Goal: Find specific page/section: Find specific page/section

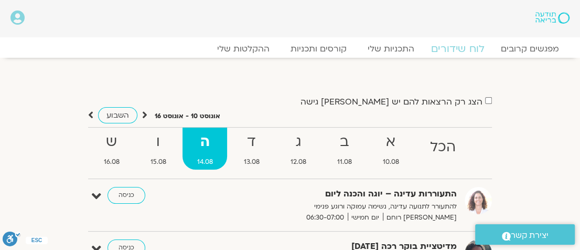
click at [455, 50] on link "לוח שידורים" at bounding box center [458, 49] width 79 height 13
click at [207, 163] on span "14.08" at bounding box center [205, 161] width 45 height 11
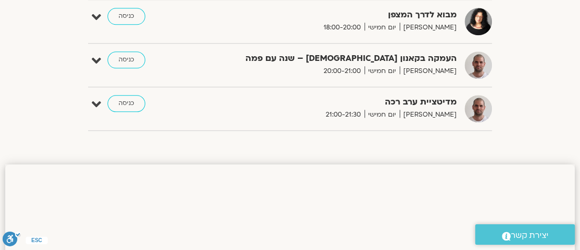
scroll to position [612, 0]
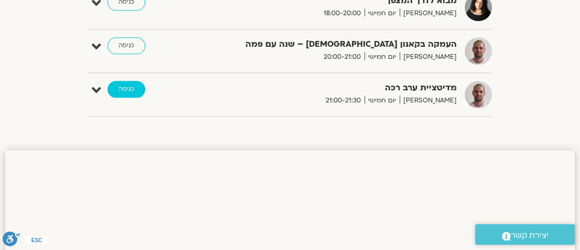
click at [123, 87] on link "כניסה" at bounding box center [127, 89] width 38 height 17
